Goal: Task Accomplishment & Management: Complete application form

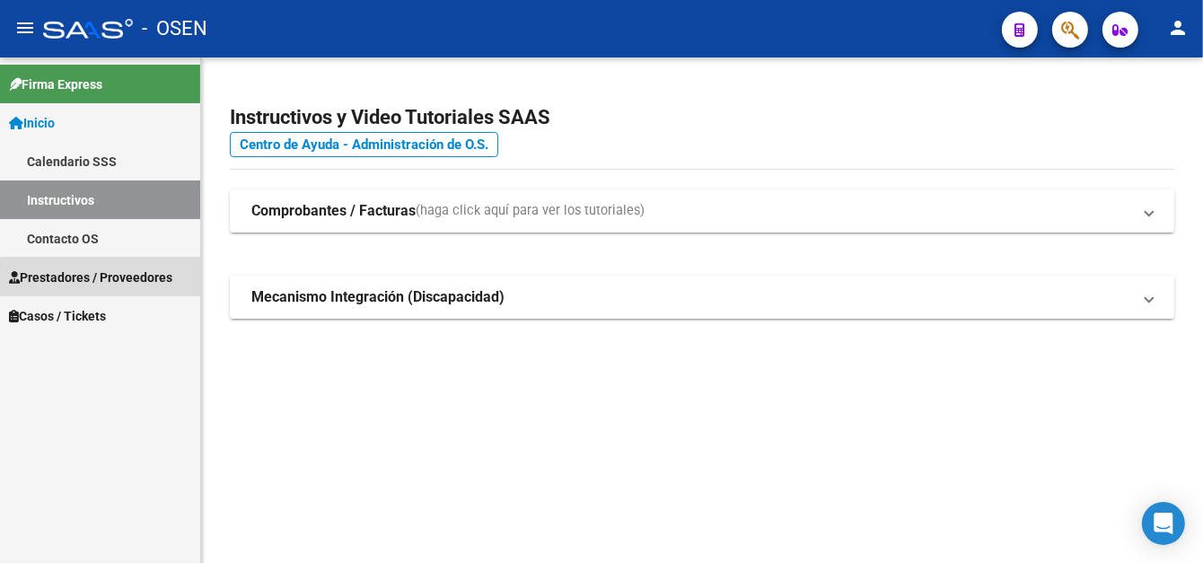
drag, startPoint x: 134, startPoint y: 285, endPoint x: 135, endPoint y: 323, distance: 37.7
click at [133, 284] on span "Prestadores / Proveedores" at bounding box center [90, 277] width 163 height 20
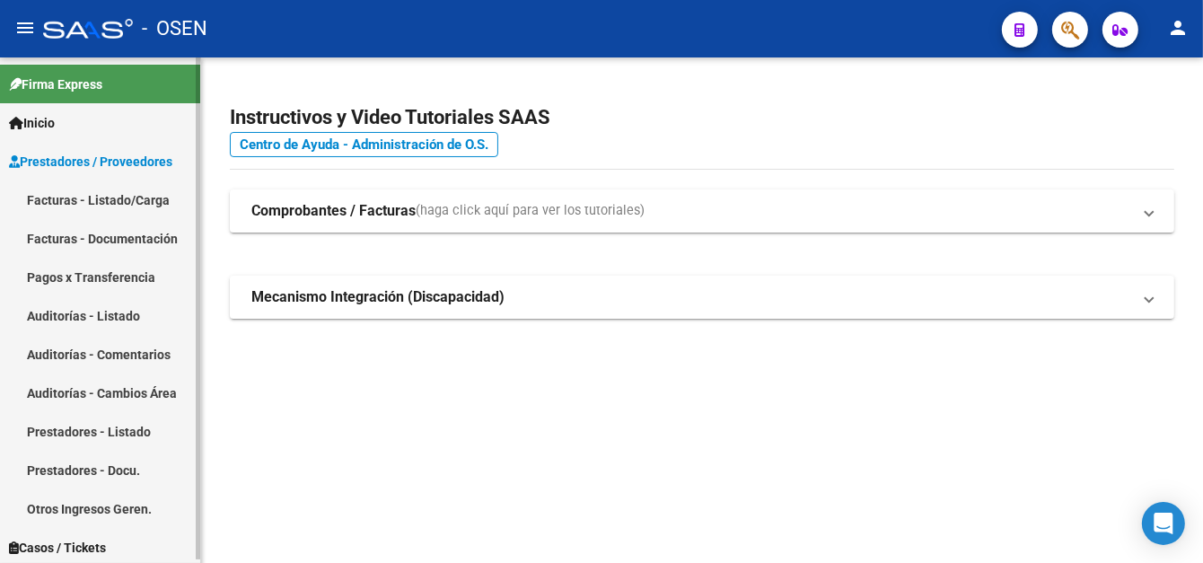
click at [115, 208] on link "Facturas - Listado/Carga" at bounding box center [100, 199] width 200 height 39
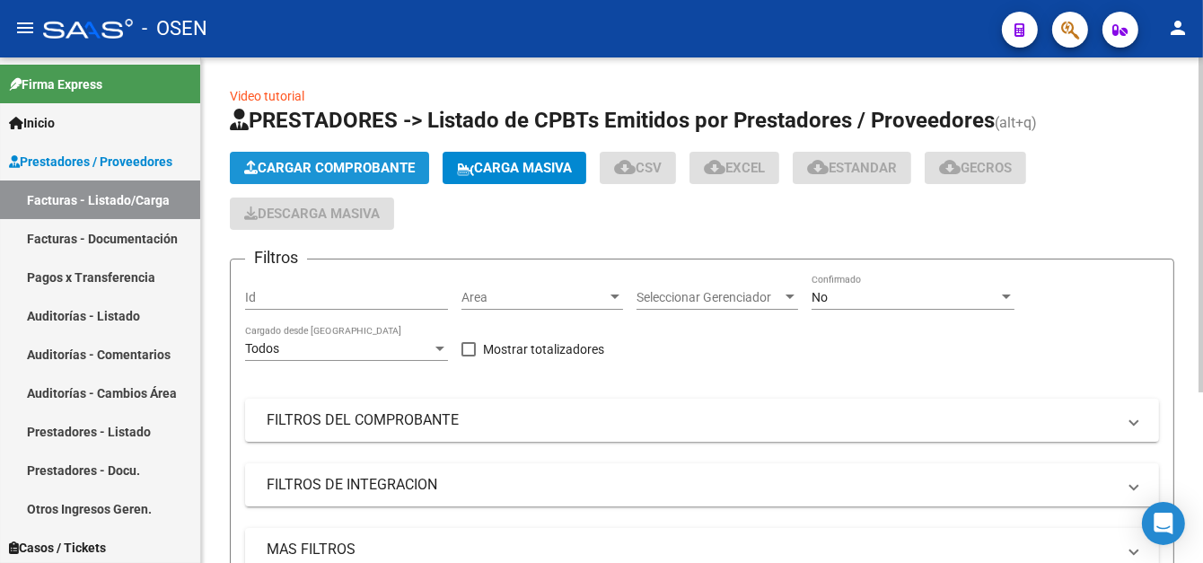
click at [354, 167] on span "Cargar Comprobante" at bounding box center [329, 168] width 171 height 16
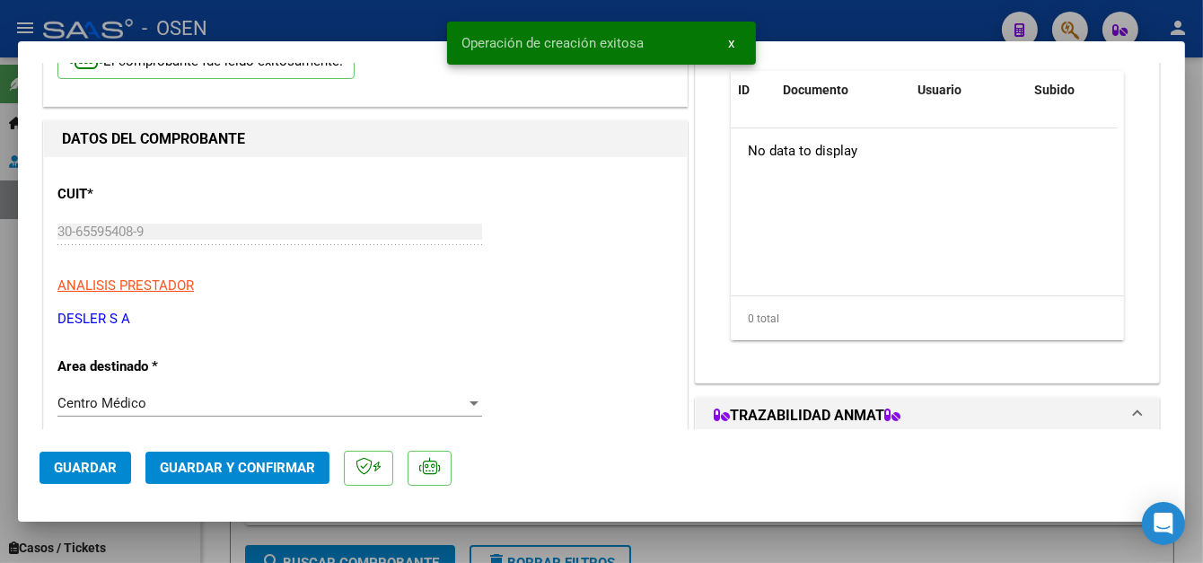
scroll to position [269, 0]
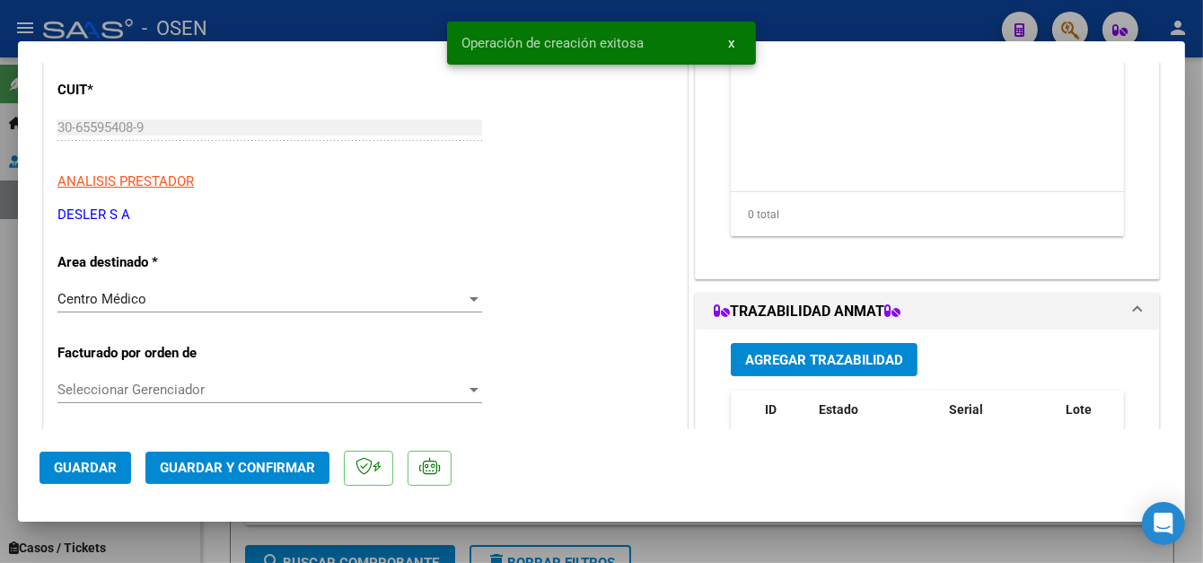
drag, startPoint x: 92, startPoint y: 472, endPoint x: 139, endPoint y: 373, distance: 109.2
click at [92, 469] on span "Guardar" at bounding box center [85, 468] width 63 height 16
drag, startPoint x: 349, startPoint y: 25, endPoint x: 373, endPoint y: 10, distance: 28.6
click at [355, 21] on div at bounding box center [601, 281] width 1203 height 563
type input "$ 0,00"
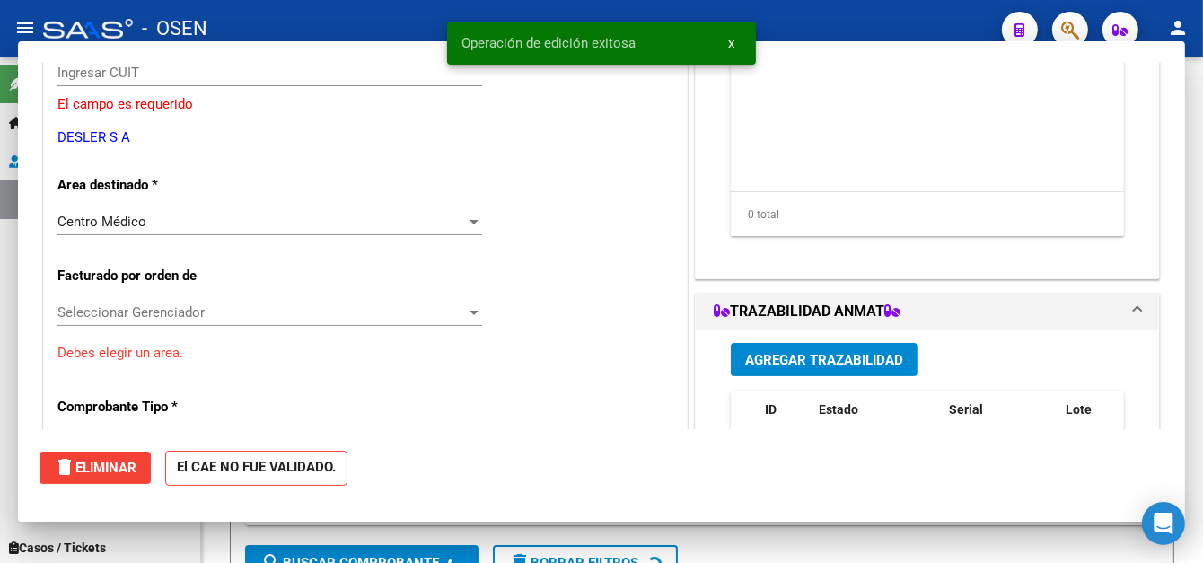
scroll to position [215, 0]
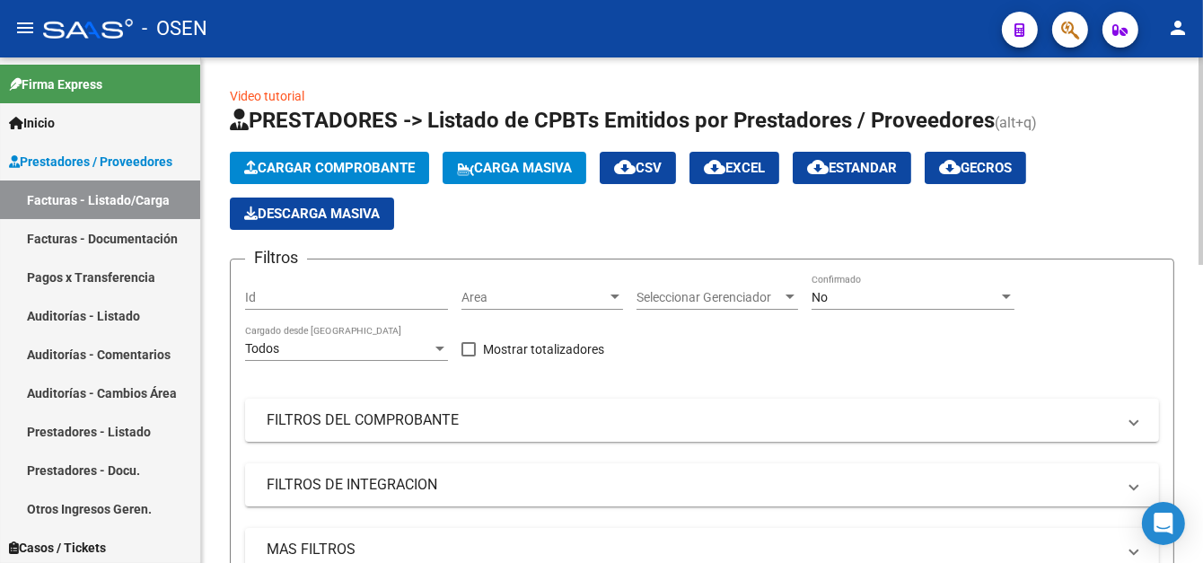
click at [327, 170] on span "Cargar Comprobante" at bounding box center [329, 168] width 171 height 16
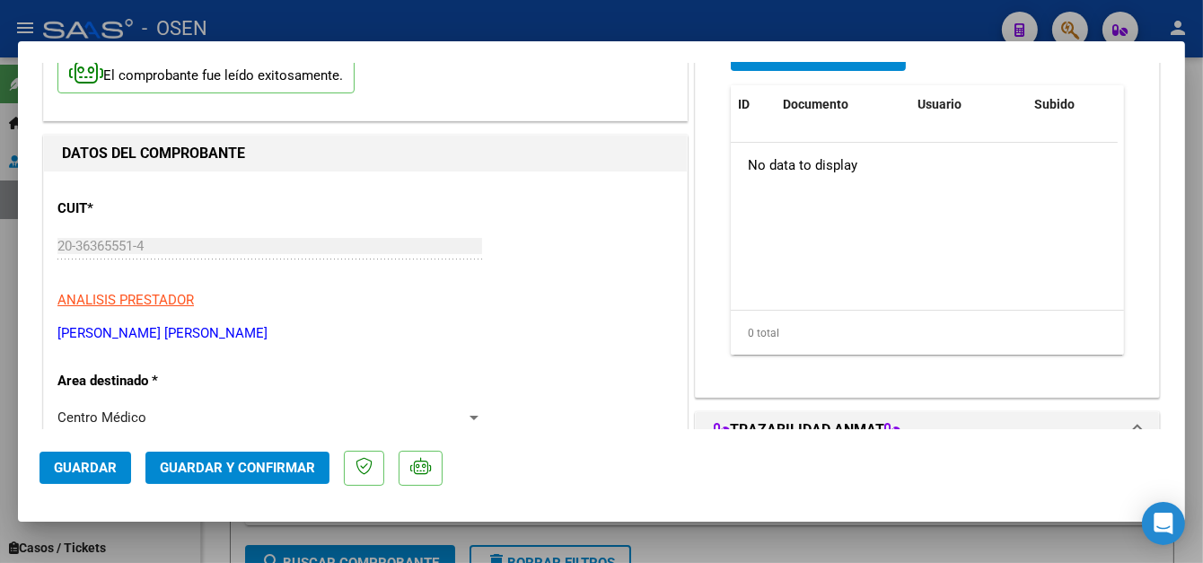
scroll to position [180, 0]
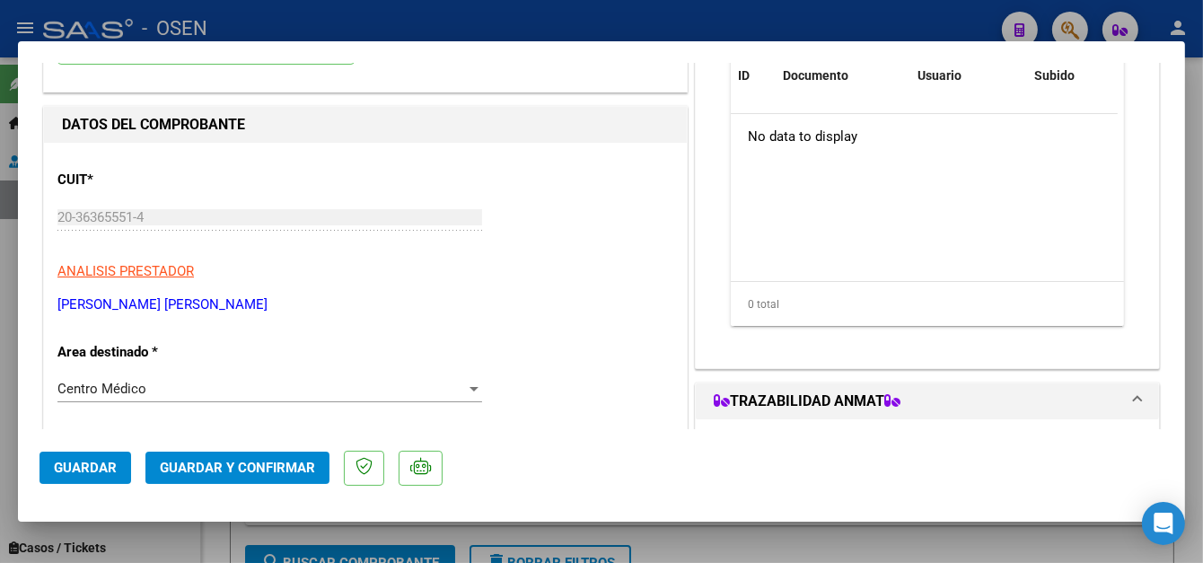
drag, startPoint x: 109, startPoint y: 477, endPoint x: 114, endPoint y: 453, distance: 24.8
click at [110, 470] on button "Guardar" at bounding box center [85, 467] width 92 height 32
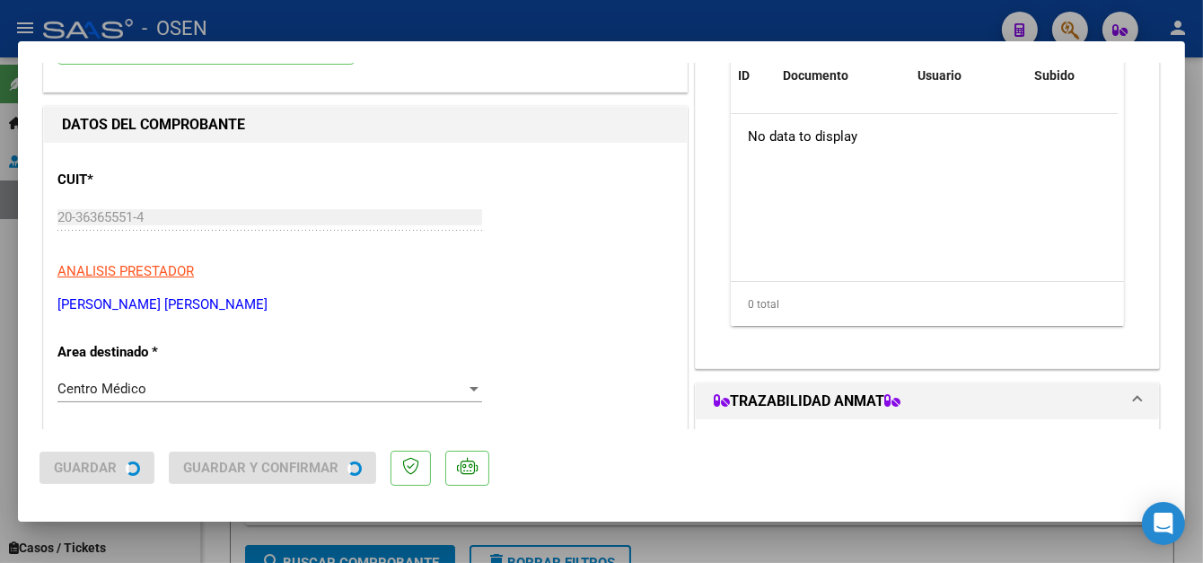
click at [481, 0] on div at bounding box center [601, 281] width 1203 height 563
type input "$ 0,00"
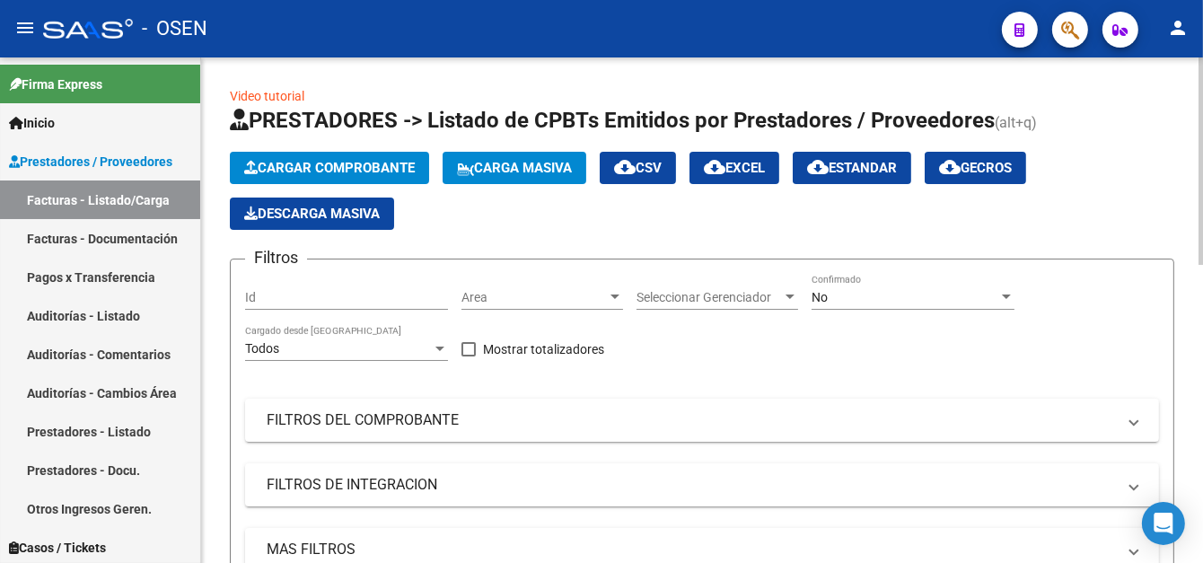
click at [263, 170] on span "Cargar Comprobante" at bounding box center [329, 168] width 171 height 16
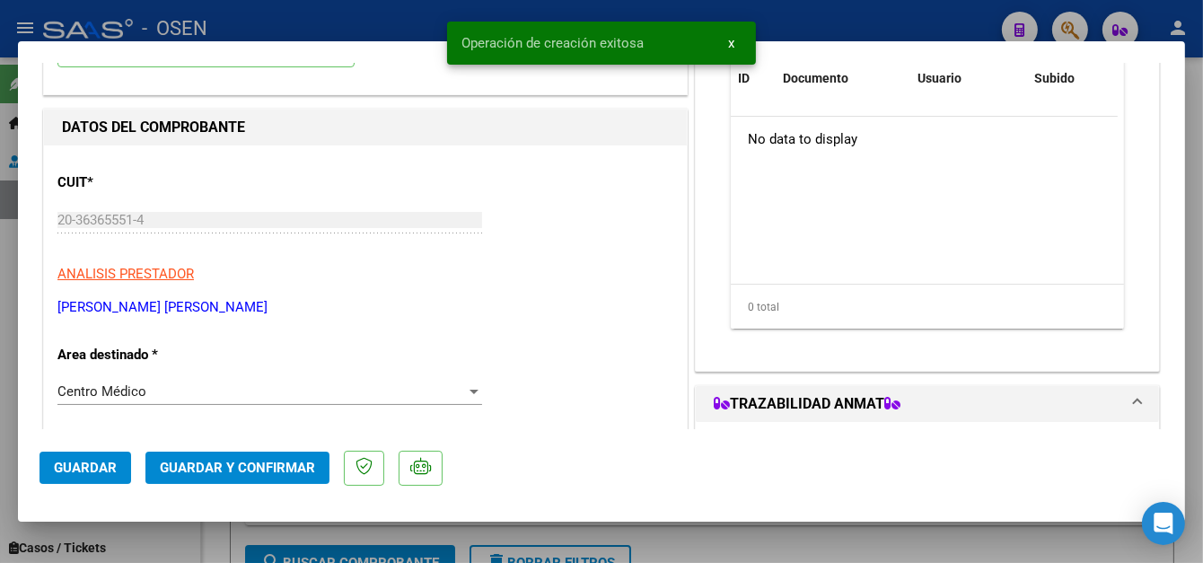
scroll to position [180, 0]
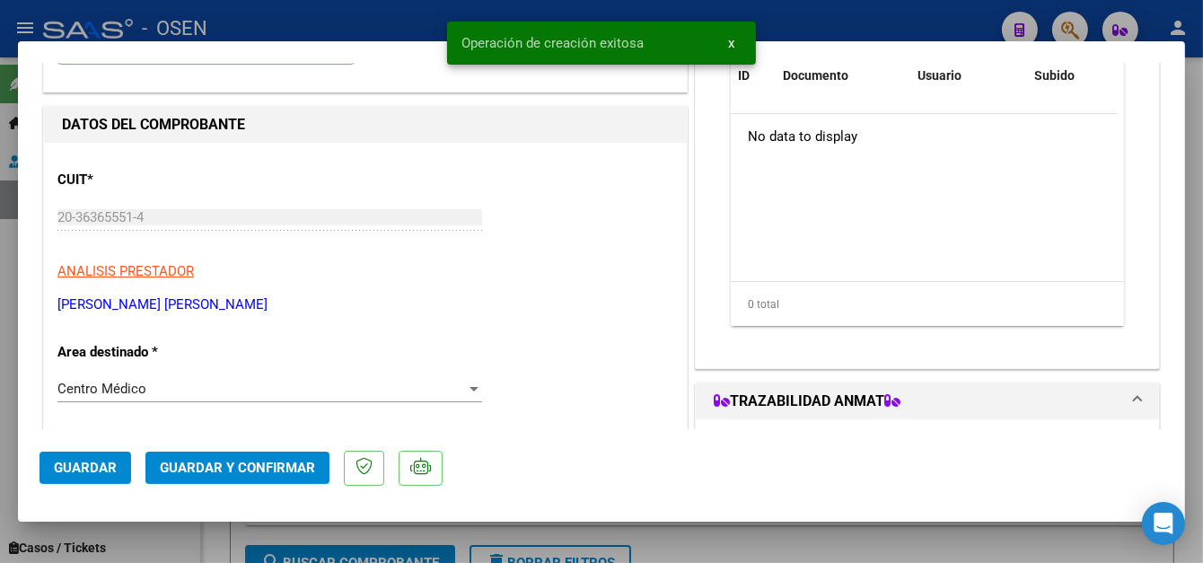
click at [67, 472] on span "Guardar" at bounding box center [85, 468] width 63 height 16
click at [323, 39] on div at bounding box center [601, 281] width 1203 height 563
type input "$ 0,00"
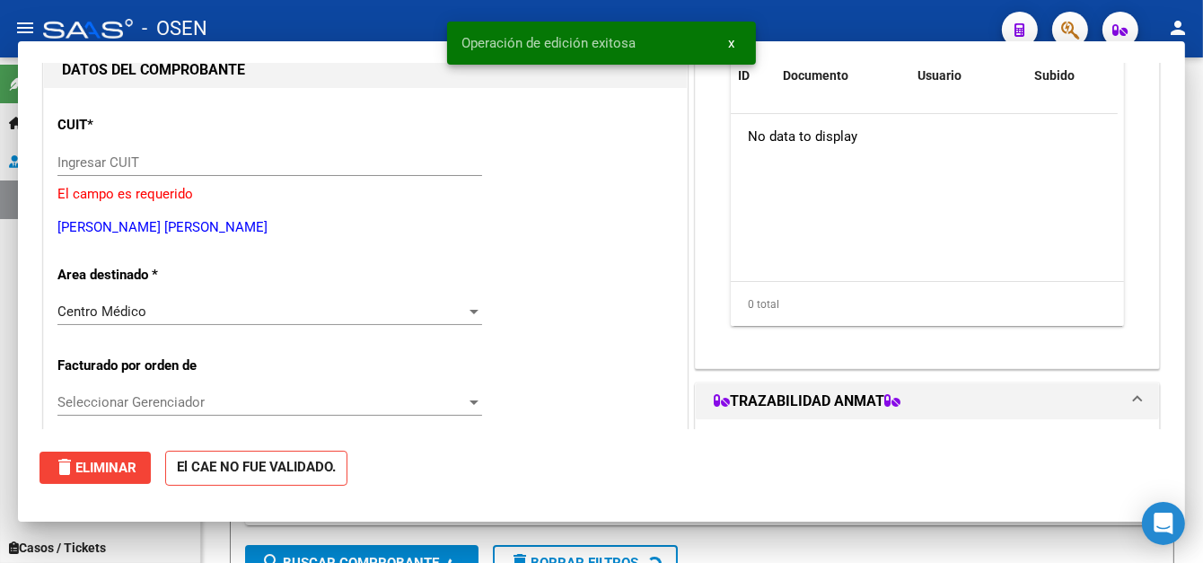
scroll to position [191, 0]
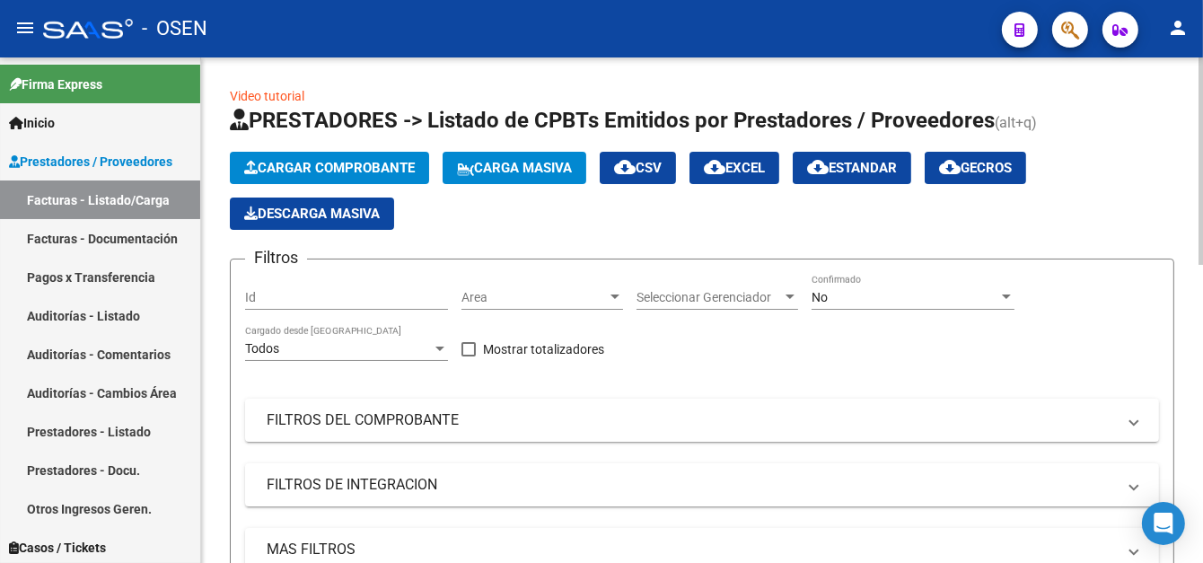
click at [325, 171] on span "Cargar Comprobante" at bounding box center [329, 168] width 171 height 16
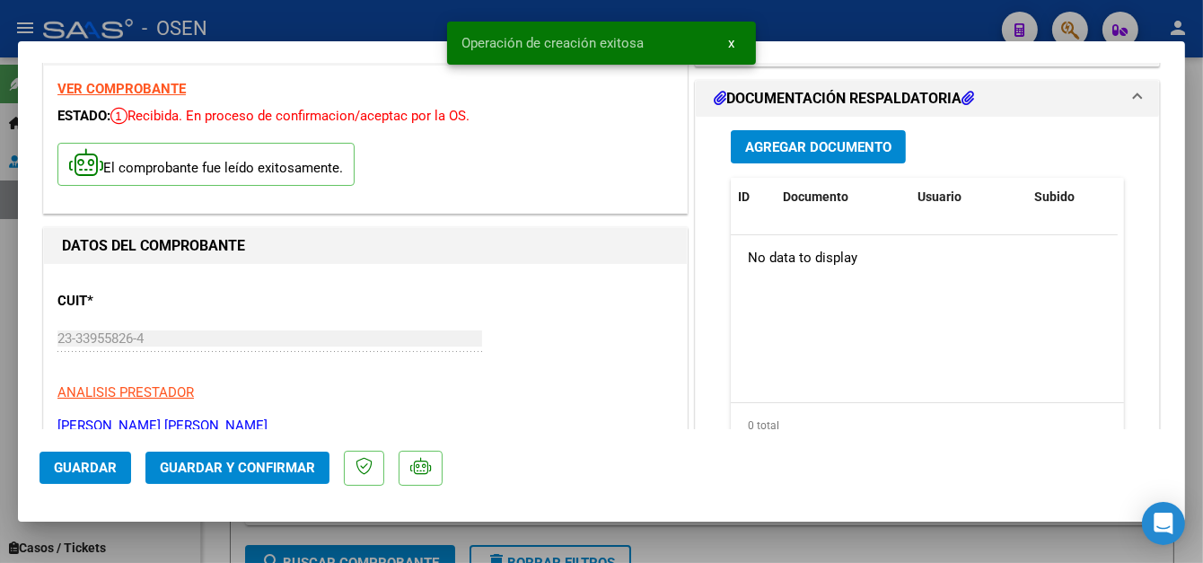
scroll to position [180, 0]
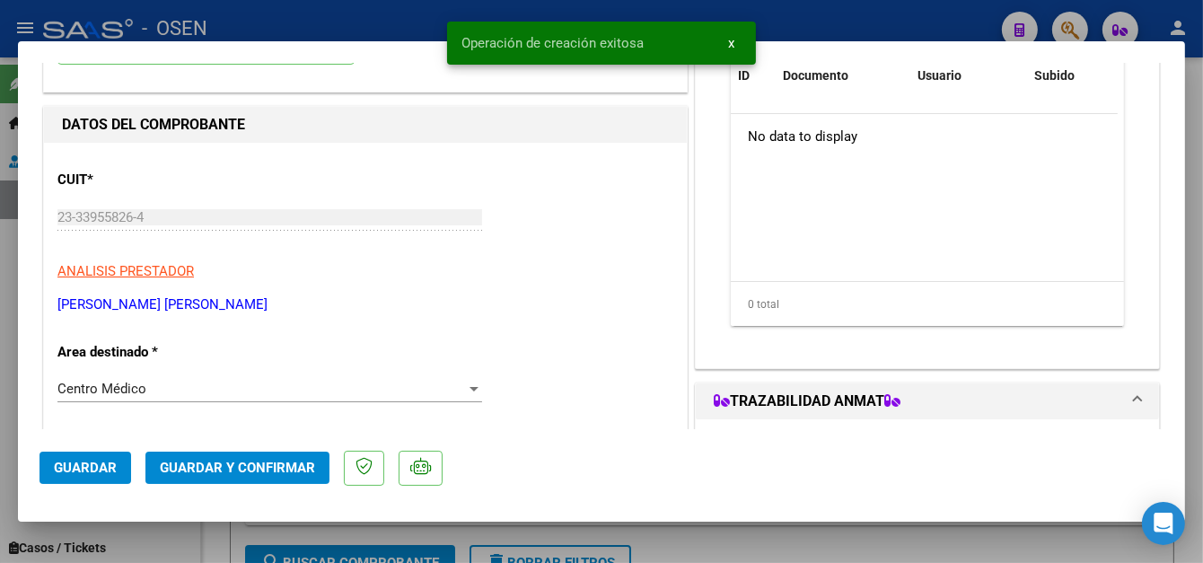
click at [98, 458] on button "Guardar" at bounding box center [85, 467] width 92 height 32
click at [346, 25] on div at bounding box center [601, 281] width 1203 height 563
type input "$ 0,00"
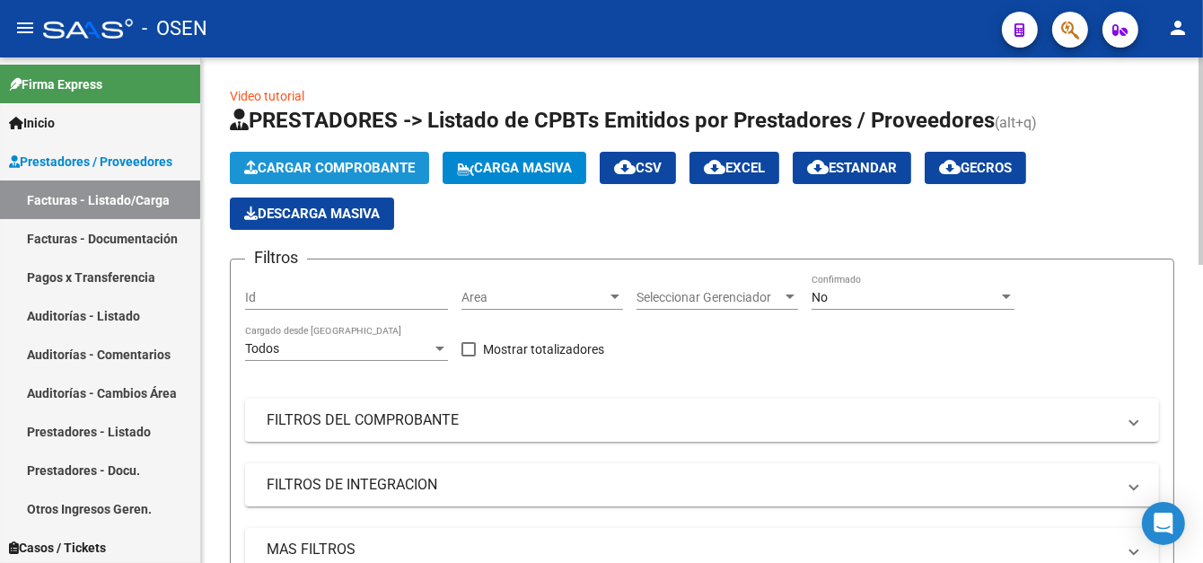
click at [372, 168] on span "Cargar Comprobante" at bounding box center [329, 168] width 171 height 16
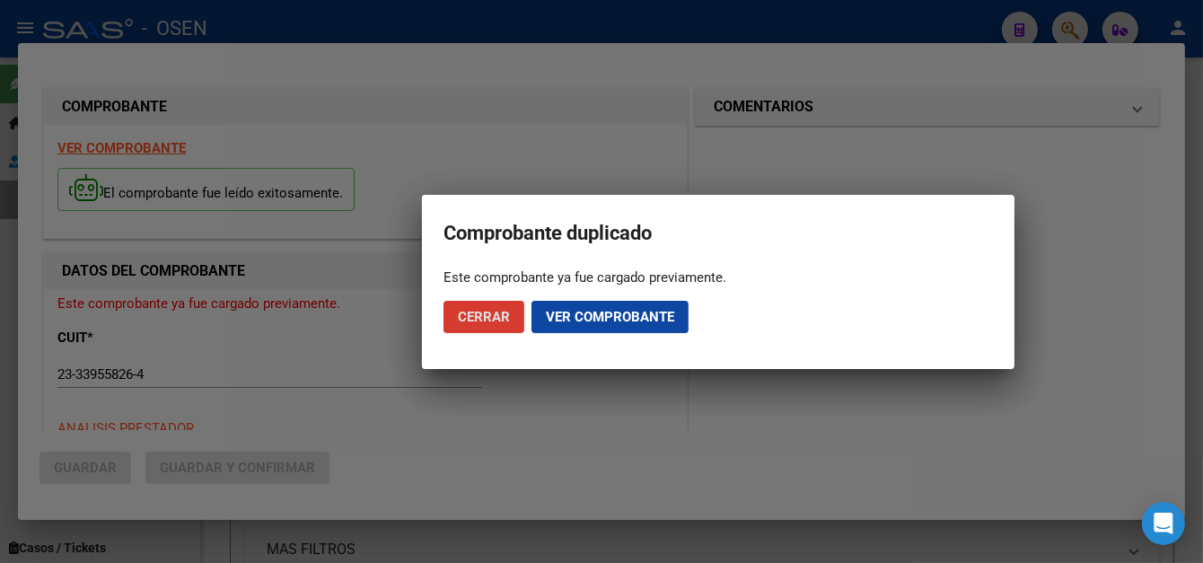
click at [572, 320] on span "Ver comprobante" at bounding box center [610, 317] width 128 height 16
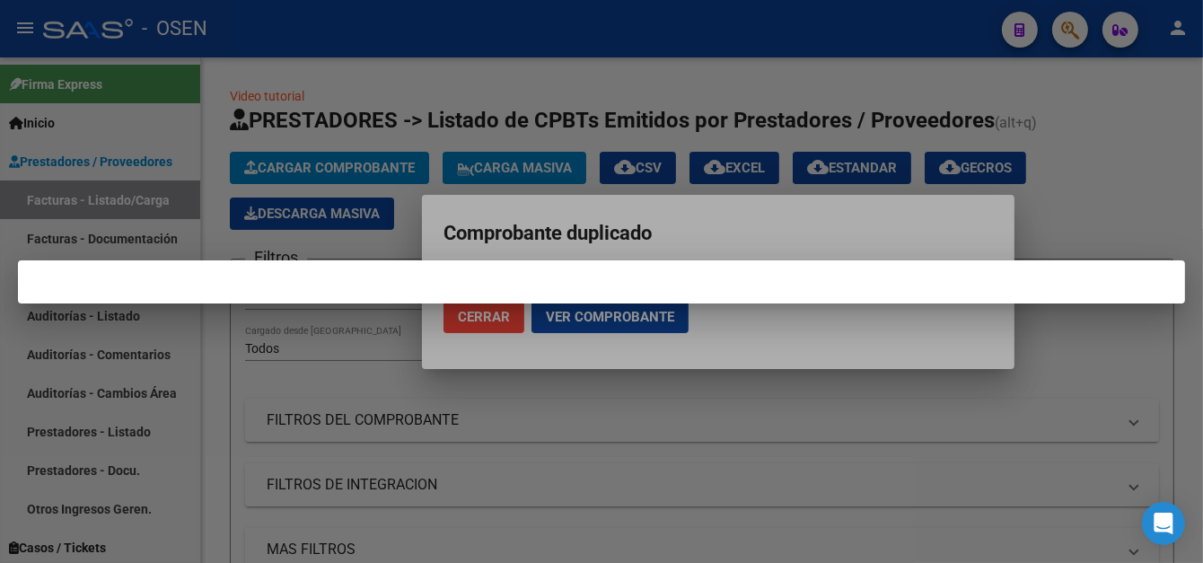
click at [548, 22] on div at bounding box center [601, 281] width 1203 height 563
